Goal: Task Accomplishment & Management: Use online tool/utility

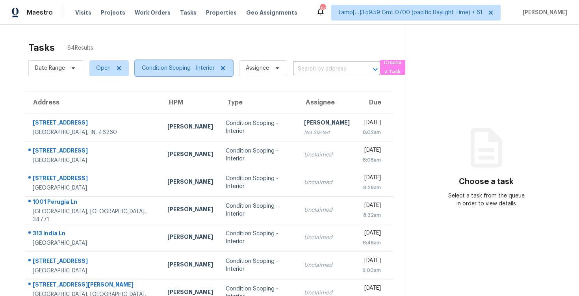
click at [196, 70] on span "Condition Scoping - Interior" at bounding box center [178, 68] width 73 height 8
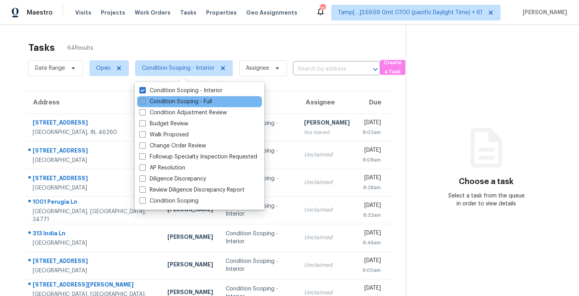
click at [198, 102] on label "Condition Scoping - Full" at bounding box center [175, 102] width 72 height 8
click at [145, 102] on input "Condition Scoping - Full" at bounding box center [141, 100] width 5 height 5
checkbox input "true"
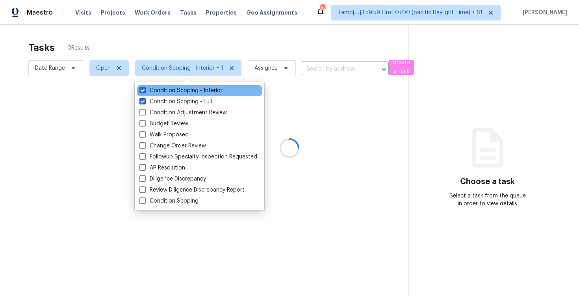
click at [192, 95] on div "Condition Scoping - Interior" at bounding box center [199, 90] width 125 height 11
click at [176, 94] on div "Condition Scoping - Interior" at bounding box center [199, 90] width 125 height 11
click at [174, 91] on label "Condition Scoping - Interior" at bounding box center [180, 91] width 83 height 8
click at [145, 91] on input "Condition Scoping - Interior" at bounding box center [141, 89] width 5 height 5
checkbox input "false"
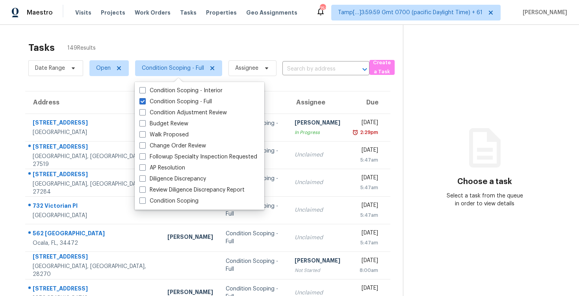
click at [154, 30] on div "Tasks 149 Results Date Range Open Condition Scoping - Full Assignee ​ Create a …" at bounding box center [289, 217] width 579 height 385
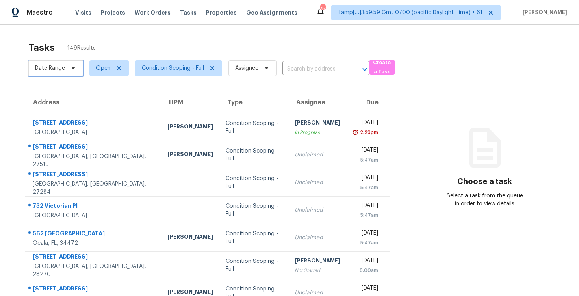
click at [72, 66] on icon at bounding box center [73, 68] width 6 height 6
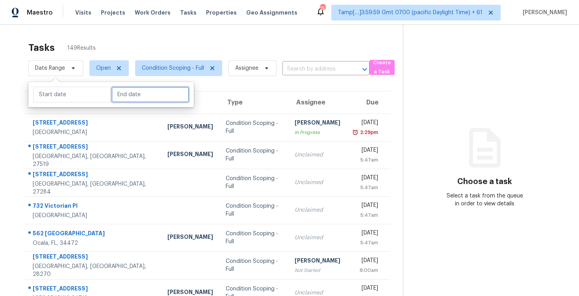
click at [117, 95] on input "text" at bounding box center [150, 95] width 78 height 16
select select "8"
select select "2025"
select select "9"
select select "2025"
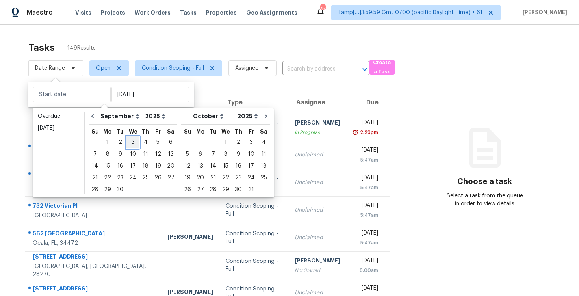
click at [129, 142] on div "3" at bounding box center [132, 142] width 13 height 11
type input "[DATE]"
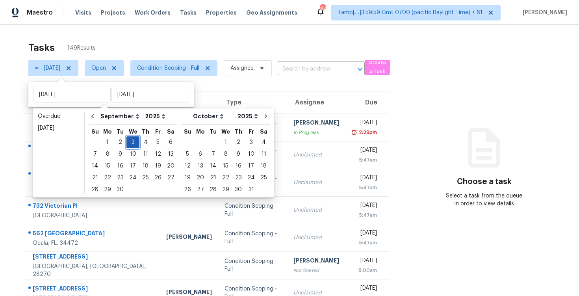
click at [133, 140] on div "3" at bounding box center [132, 142] width 13 height 11
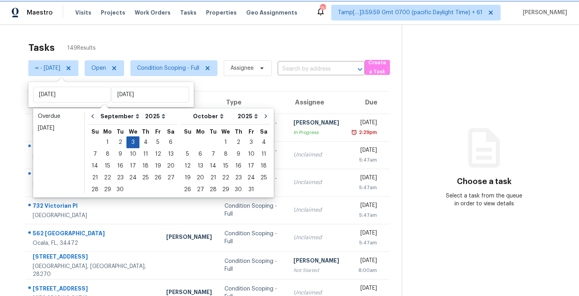
type input "[DATE]"
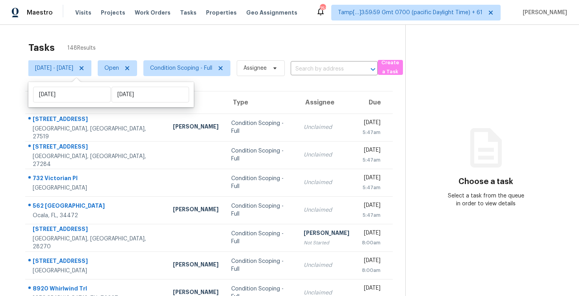
click at [163, 42] on div "Tasks 148 Results" at bounding box center [216, 47] width 377 height 20
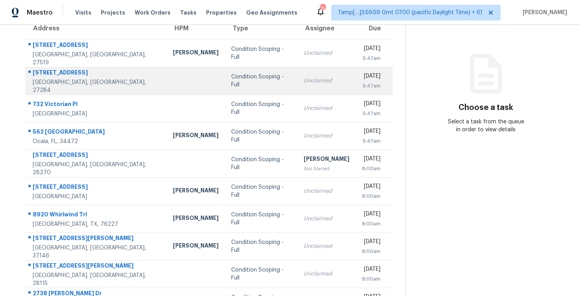
scroll to position [114, 0]
